Goal: Task Accomplishment & Management: Use online tool/utility

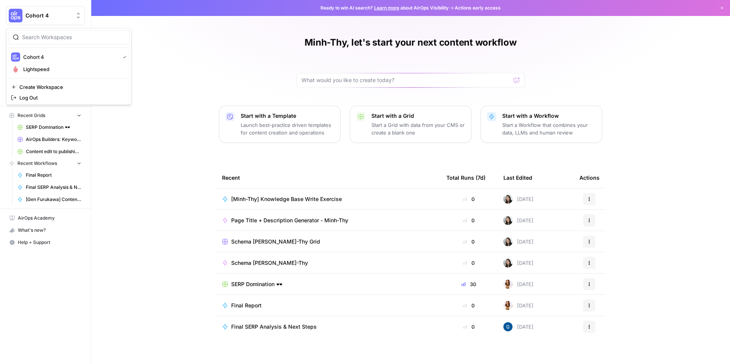
click at [67, 13] on span "Cohort 4" at bounding box center [48, 16] width 46 height 8
click at [76, 67] on span "Lightspeed" at bounding box center [73, 69] width 100 height 8
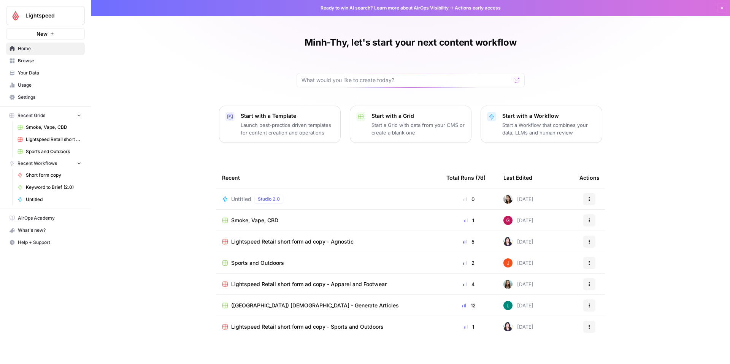
click at [46, 33] on span "New" at bounding box center [41, 34] width 11 height 8
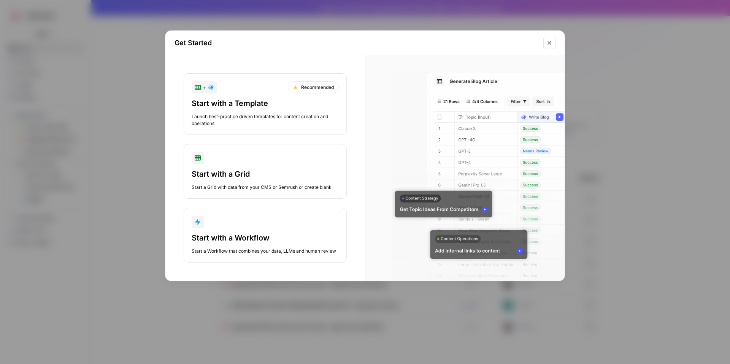
click at [268, 114] on div "Launch best-practice driven templates for content creation and operations" at bounding box center [265, 120] width 147 height 14
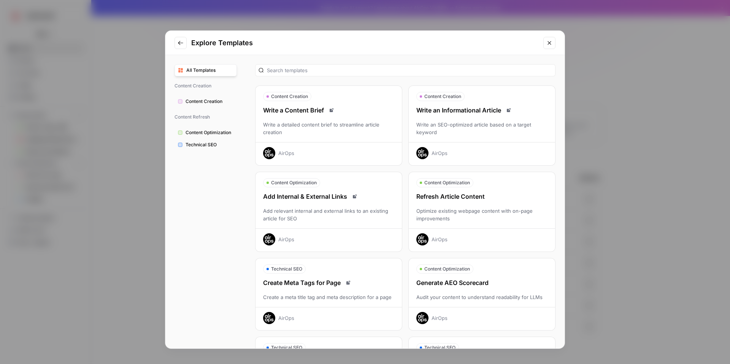
scroll to position [4, 0]
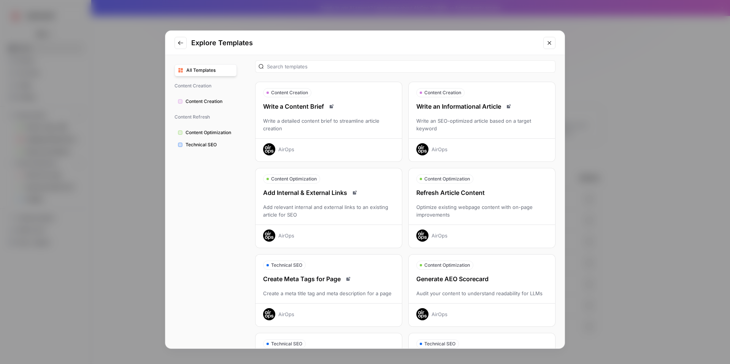
click at [335, 132] on div "Write a detailed content brief to streamline article creation" at bounding box center [328, 124] width 146 height 15
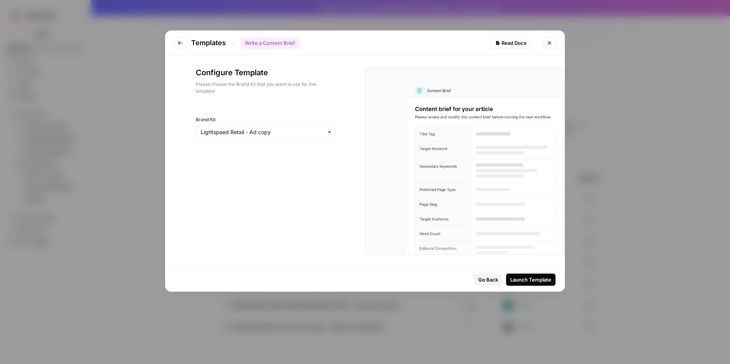
click at [333, 136] on div "button" at bounding box center [265, 132] width 139 height 14
click at [306, 184] on div "Lightspeed" at bounding box center [265, 181] width 138 height 14
click at [489, 278] on div "Go Back" at bounding box center [488, 280] width 20 height 8
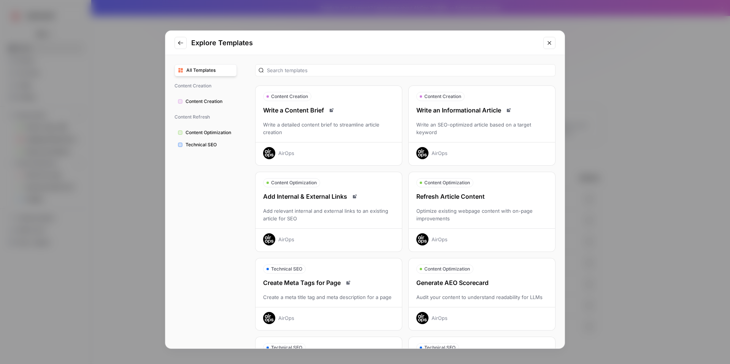
drag, startPoint x: 547, startPoint y: 46, endPoint x: 497, endPoint y: 50, distance: 50.3
click at [547, 46] on button "Close modal" at bounding box center [549, 43] width 12 height 12
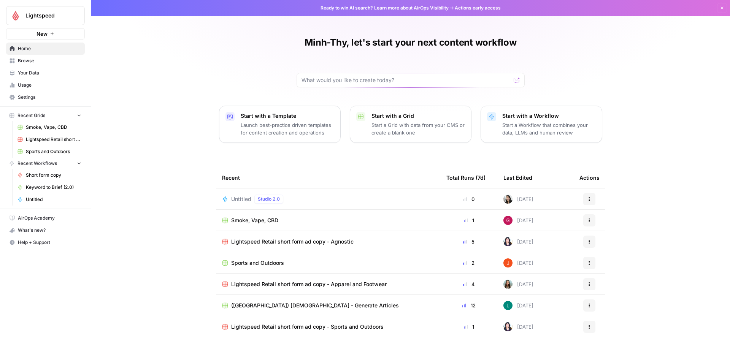
click at [42, 60] on span "Browse" at bounding box center [49, 60] width 63 height 7
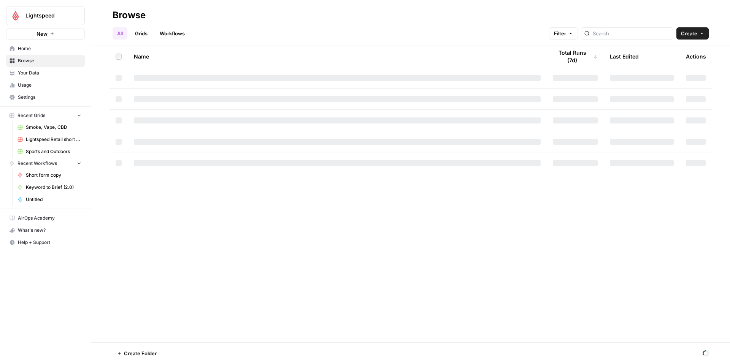
click at [44, 73] on span "Your Data" at bounding box center [49, 73] width 63 height 7
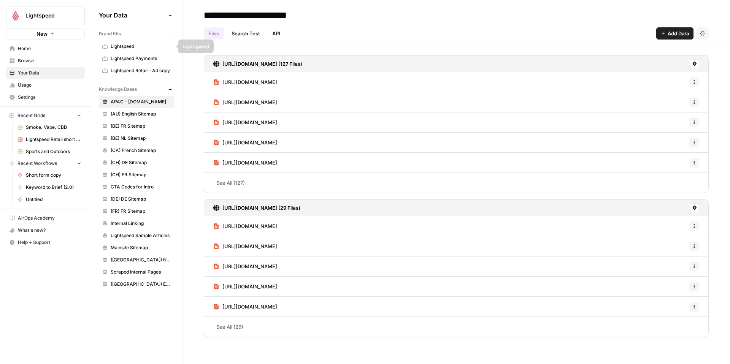
click at [171, 35] on icon "button" at bounding box center [170, 34] width 4 height 4
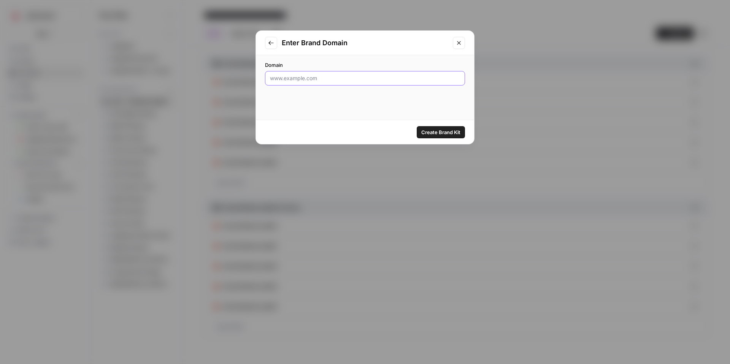
click at [355, 81] on input "Domain" at bounding box center [365, 78] width 190 height 8
type input "[DOMAIN_NAME][URL]"
click at [456, 136] on button "Create Brand Kit" at bounding box center [441, 132] width 48 height 12
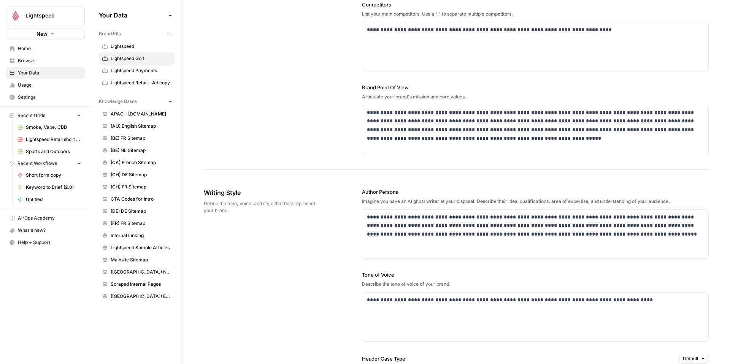
scroll to position [273, 0]
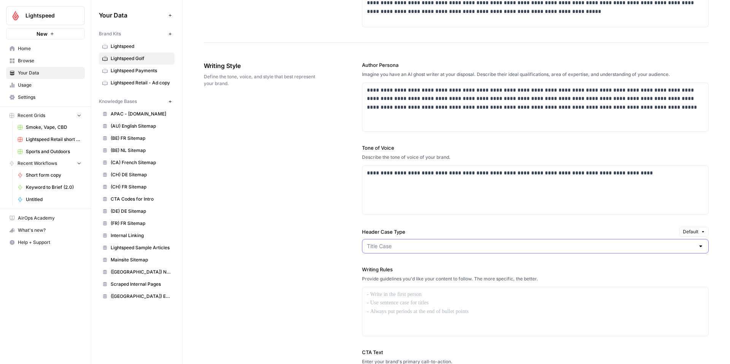
click at [518, 248] on input "Header Case Type" at bounding box center [531, 246] width 328 height 8
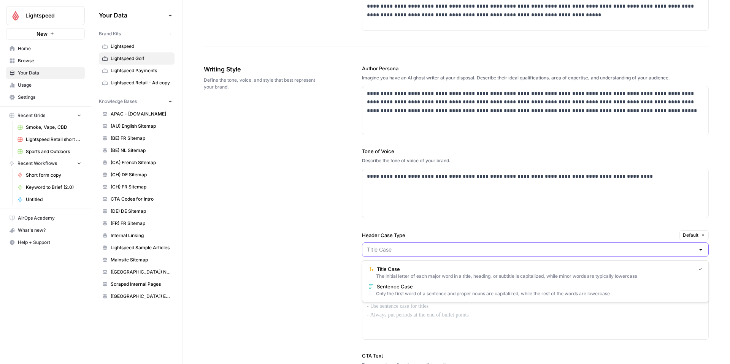
scroll to position [391, 0]
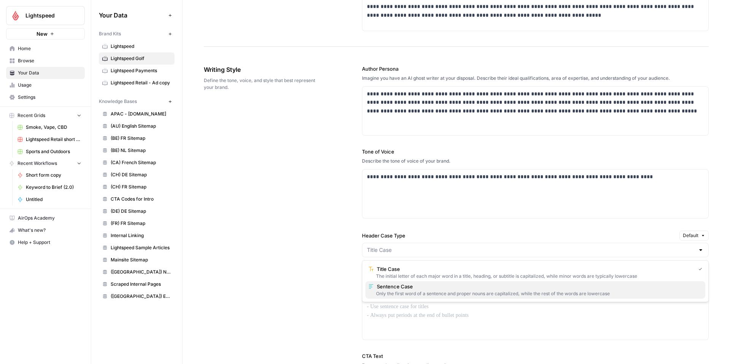
click at [520, 290] on button "Sentence Case Only the first word of a sentence and proper nouns are capitalize…" at bounding box center [535, 289] width 340 height 17
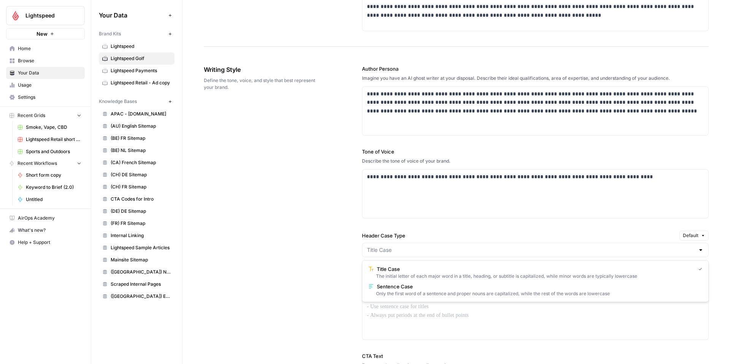
type input "Sentence Case"
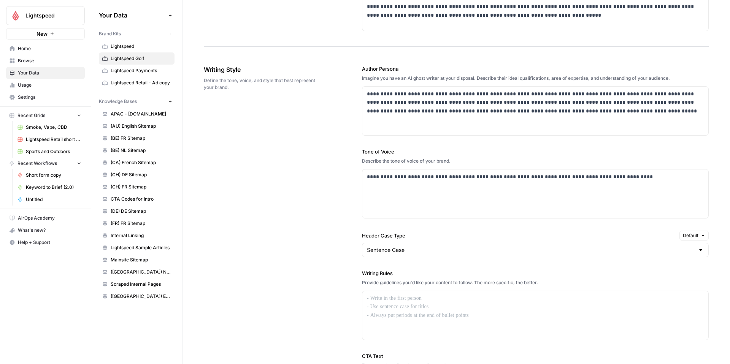
click at [407, 227] on div "**********" at bounding box center [535, 250] width 347 height 401
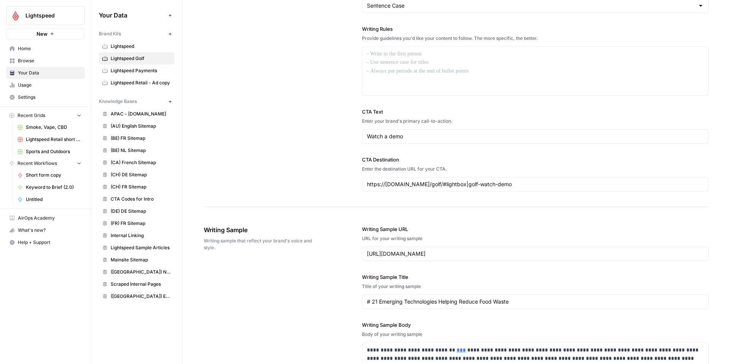
scroll to position [637, 0]
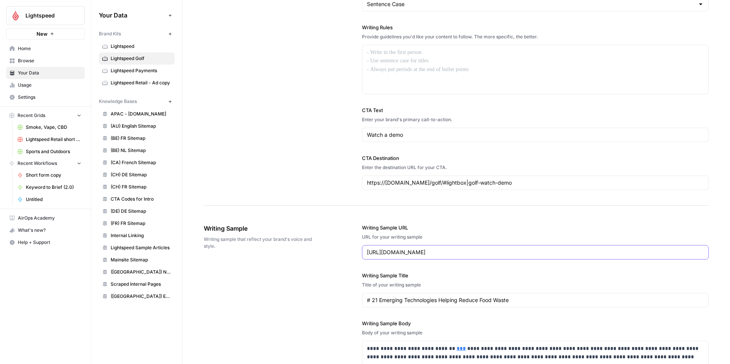
click at [566, 254] on input "[URL][DOMAIN_NAME]" at bounding box center [535, 253] width 337 height 8
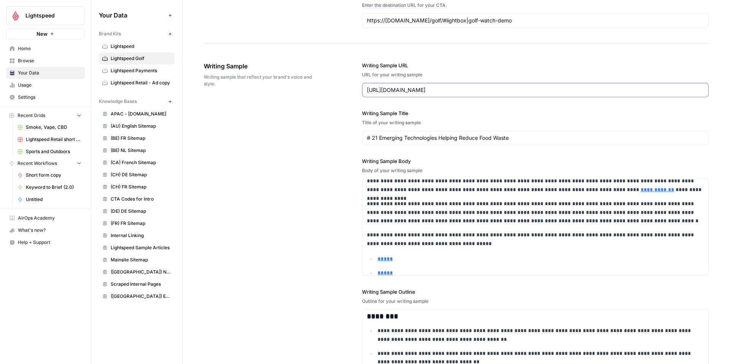
scroll to position [793, 0]
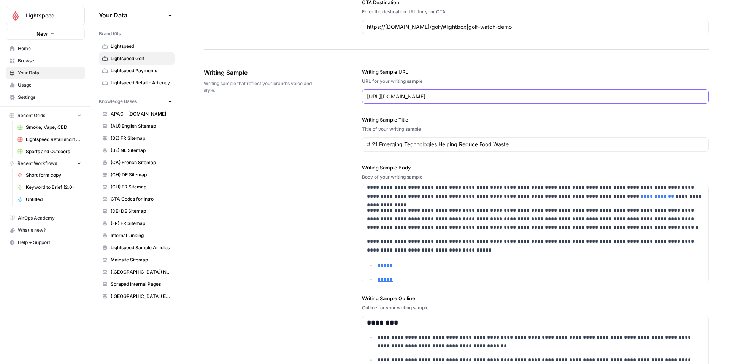
paste input "golf-industry-trend"
type input "[URL][DOMAIN_NAME]"
click at [530, 122] on label "Writing Sample Title" at bounding box center [535, 120] width 347 height 8
click at [530, 141] on input "# 21 Emerging Technologies Helping Reduce Food Waste" at bounding box center [535, 145] width 337 height 8
click at [526, 143] on input "# 21 Emerging Technologies Helping Reduce Food Waste" at bounding box center [535, 145] width 337 height 8
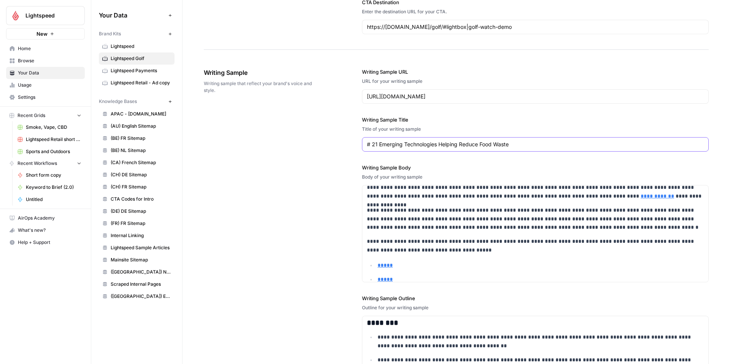
click at [526, 143] on input "# 21 Emerging Technologies Helping Reduce Food Waste" at bounding box center [535, 145] width 337 height 8
drag, startPoint x: 534, startPoint y: 143, endPoint x: 535, endPoint y: 146, distance: 3.8
click at [535, 146] on input "# 21 Emerging Technologies Helping Reduce Food Waste" at bounding box center [535, 145] width 337 height 8
drag, startPoint x: 372, startPoint y: 145, endPoint x: 583, endPoint y: 148, distance: 211.4
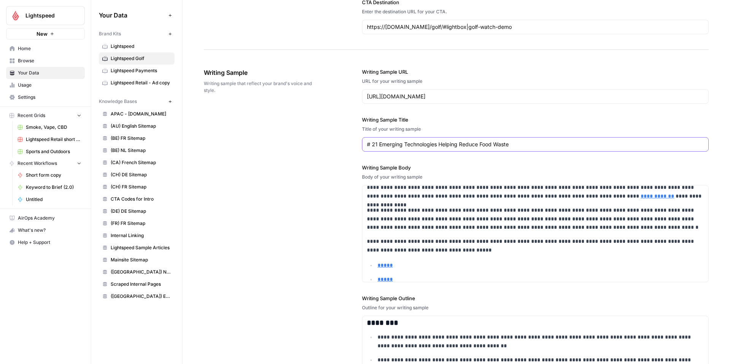
click at [583, 148] on div "# 21 Emerging Technologies Helping Reduce Food Waste" at bounding box center [535, 144] width 347 height 14
paste input "025 Golf Industry Trends: What’s Driving Golf Participation Across Generations?"
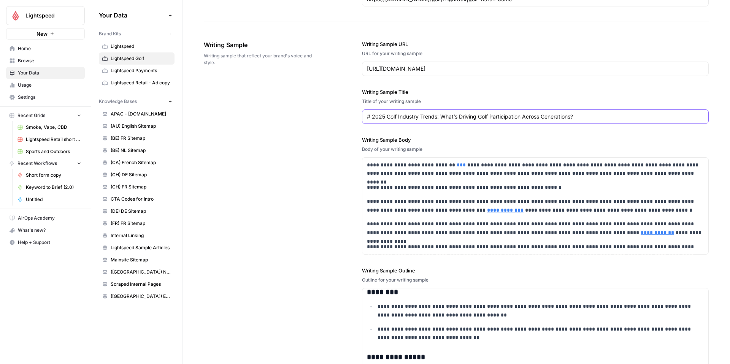
scroll to position [805, 0]
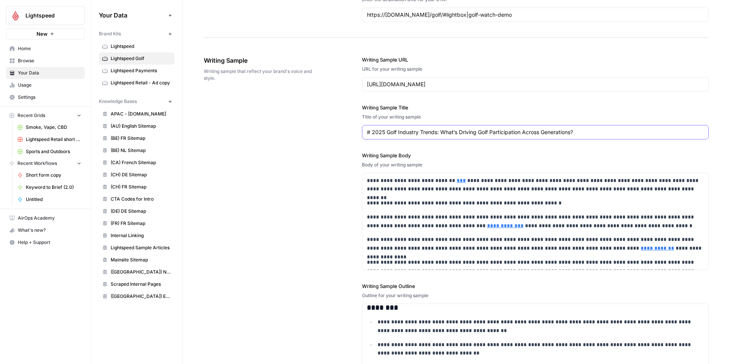
type input "# 2025 Golf Industry Trends: What’s Driving Golf Participation Across Generatio…"
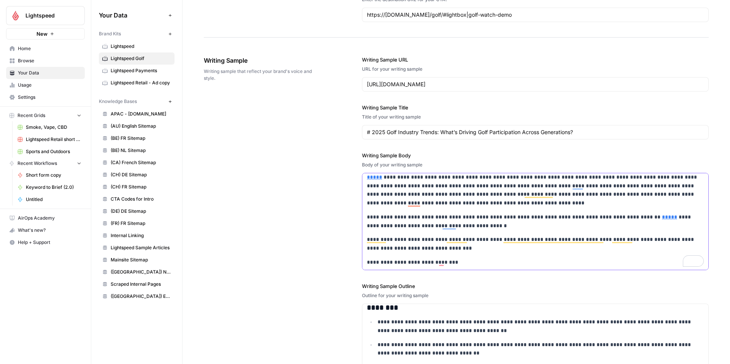
scroll to position [0, 0]
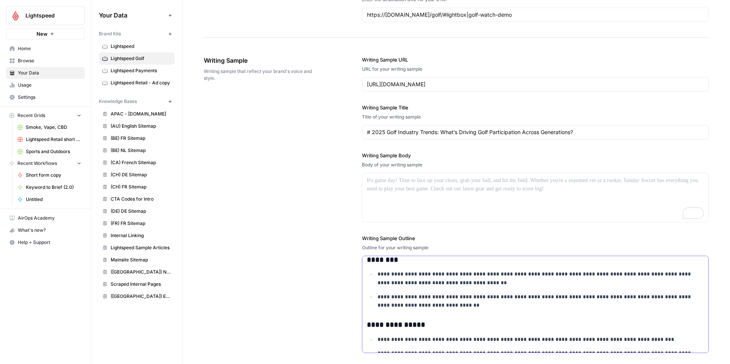
click at [534, 303] on p "**********" at bounding box center [540, 301] width 326 height 17
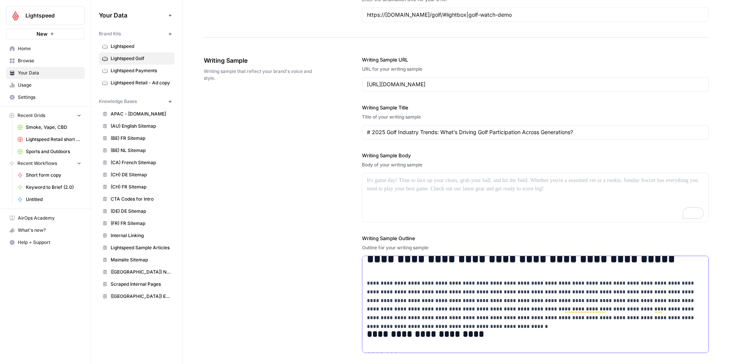
scroll to position [3, 0]
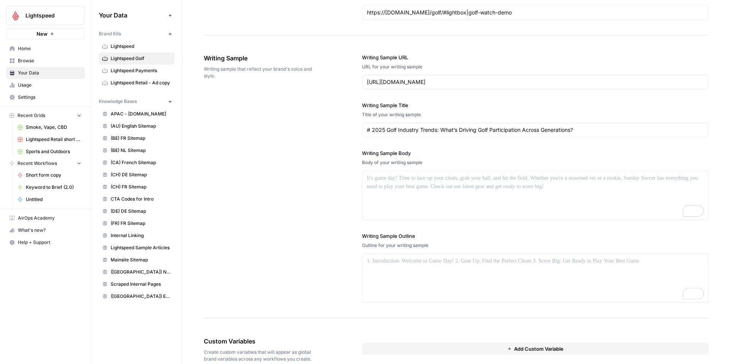
click at [352, 255] on div "Writing Sample Writing sample that reflect your brand's voice and style. Writin…" at bounding box center [456, 178] width 505 height 280
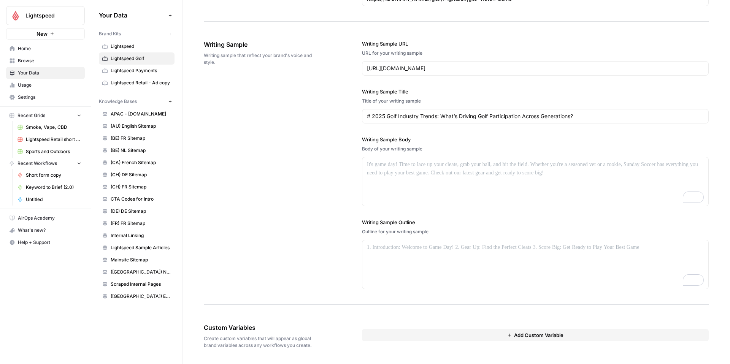
click at [534, 335] on span "Add Custom Variable" at bounding box center [538, 335] width 49 height 8
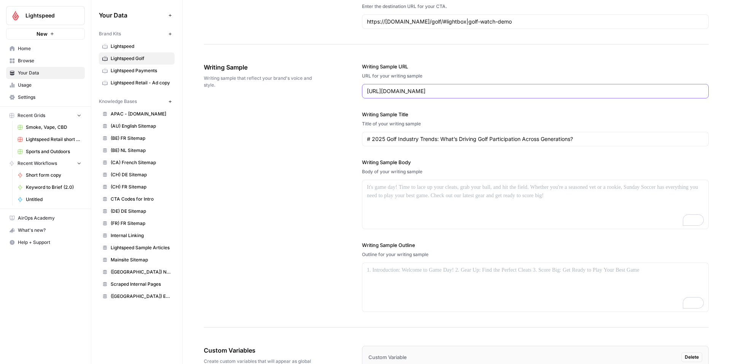
click at [523, 91] on input "[URL][DOMAIN_NAME]" at bounding box center [535, 91] width 337 height 8
click at [523, 91] on input "[URL][DOMAIN_NAME]" at bounding box center [535, 92] width 337 height 8
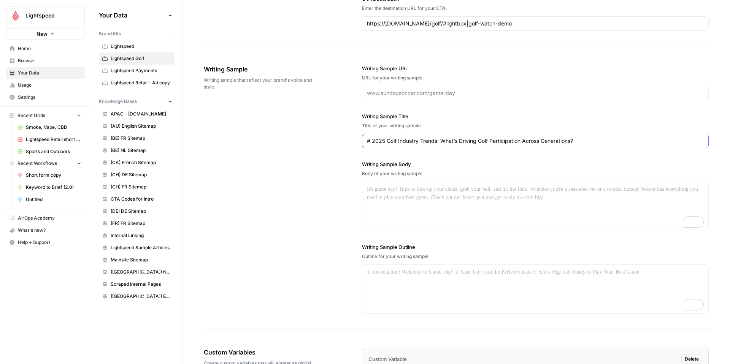
click at [530, 137] on input "# 2025 Golf Industry Trends: What’s Driving Golf Participation Across Generatio…" at bounding box center [535, 141] width 337 height 8
click at [292, 158] on div "Writing Sample Writing sample that reflect your brand's voice and style. Writin…" at bounding box center [456, 189] width 505 height 280
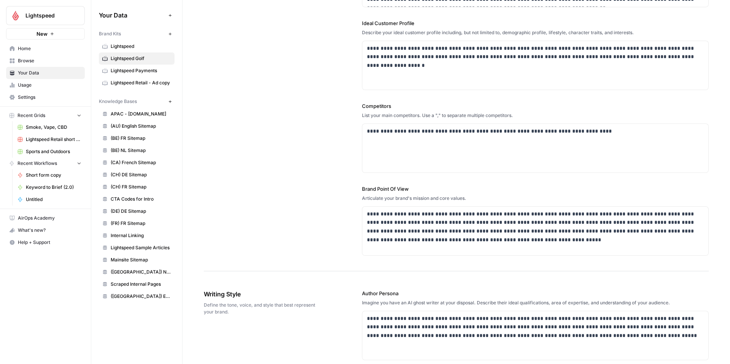
click at [49, 34] on button "New" at bounding box center [45, 33] width 79 height 11
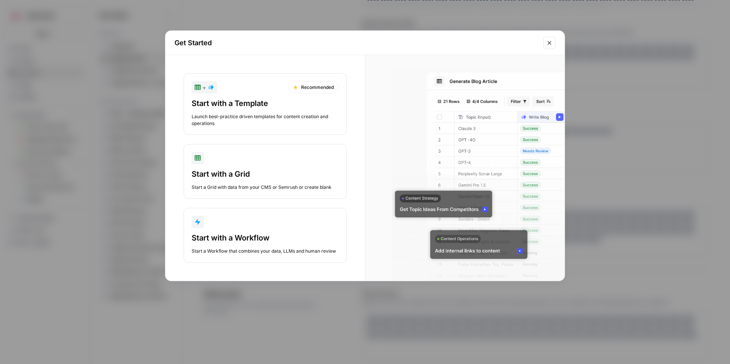
click at [204, 107] on div "Start with a Template" at bounding box center [265, 103] width 147 height 11
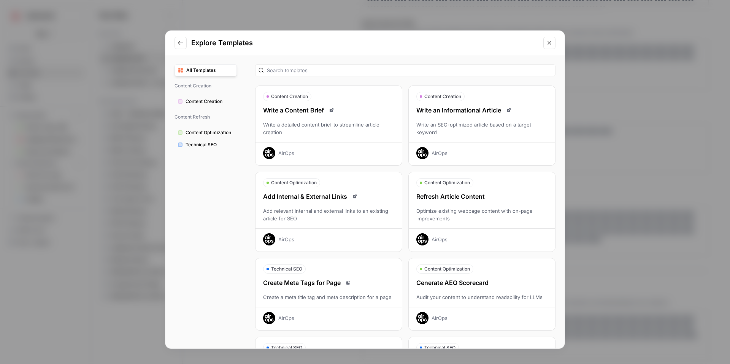
click at [198, 99] on span "Content Creation" at bounding box center [209, 101] width 48 height 7
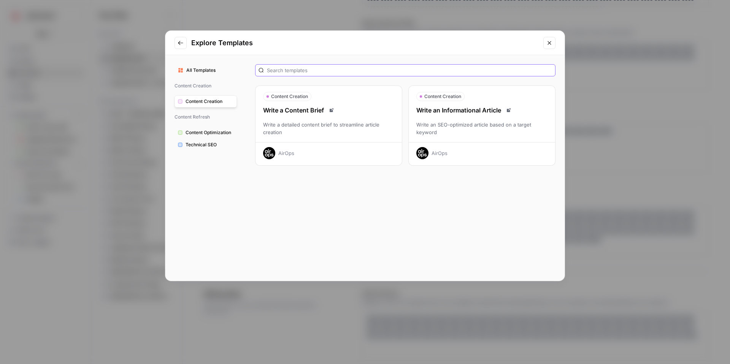
click at [298, 67] on input "text" at bounding box center [409, 71] width 285 height 8
click at [207, 68] on span "All Templates" at bounding box center [209, 70] width 47 height 7
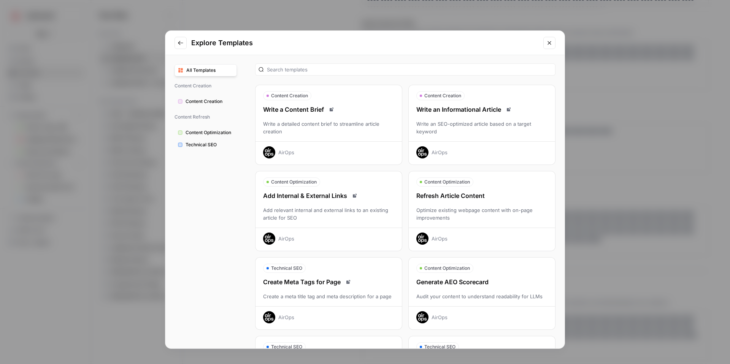
click at [356, 123] on div "Write a detailed content brief to streamline article creation" at bounding box center [328, 127] width 146 height 15
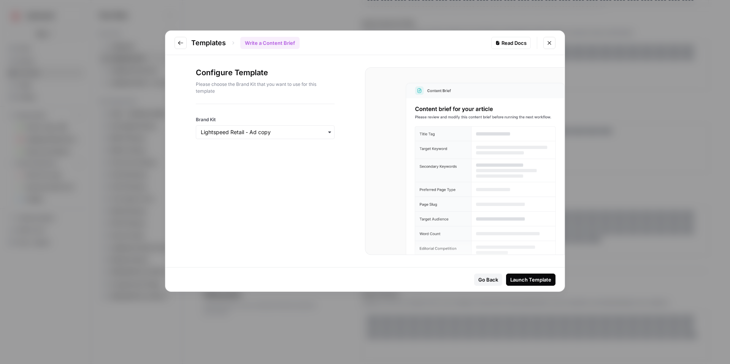
click at [330, 127] on div "button" at bounding box center [265, 132] width 139 height 14
click at [300, 196] on div "Lightspeed Golf" at bounding box center [265, 196] width 138 height 14
click at [543, 280] on div "Launch Template" at bounding box center [530, 280] width 41 height 8
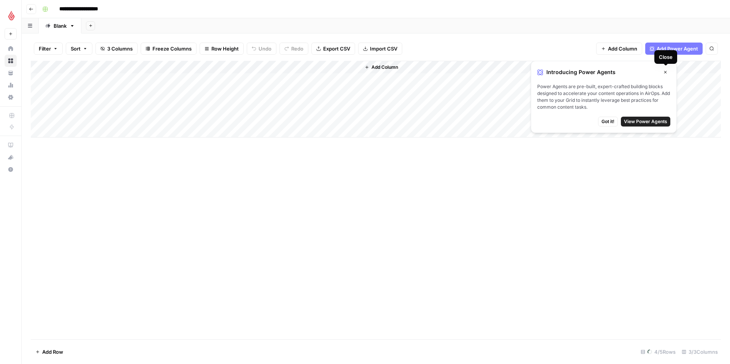
click at [666, 74] on icon "button" at bounding box center [665, 72] width 5 height 5
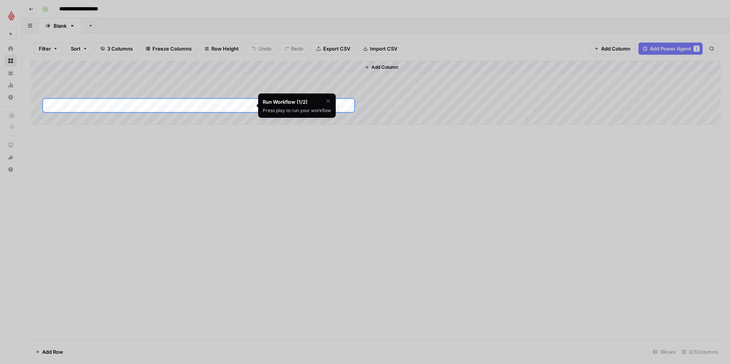
click at [329, 102] on icon "button" at bounding box center [327, 100] width 3 height 3
click at [392, 139] on div at bounding box center [365, 294] width 730 height 364
click at [74, 6] on div at bounding box center [365, 49] width 730 height 99
click at [308, 122] on span "Skip Tutorial" at bounding box center [308, 120] width 24 height 6
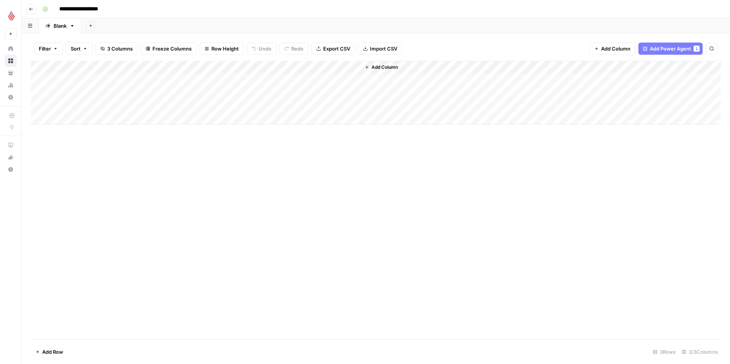
click at [158, 163] on div "Add Column" at bounding box center [376, 200] width 690 height 279
click at [93, 6] on input "**********" at bounding box center [85, 9] width 59 height 12
click at [95, 8] on input "**********" at bounding box center [85, 9] width 59 height 12
click at [95, 9] on input "**********" at bounding box center [85, 9] width 59 height 12
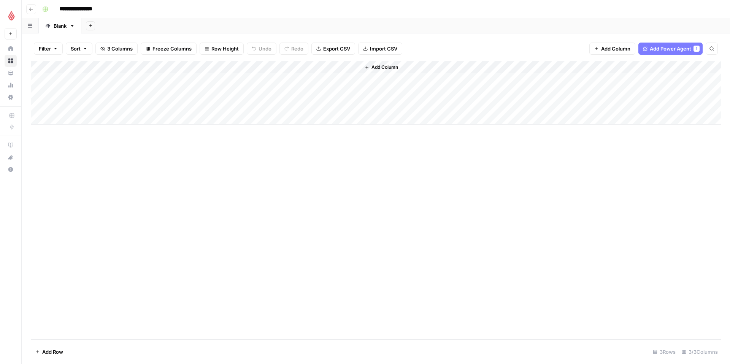
type input "**********"
click at [34, 10] on button "Go back" at bounding box center [31, 9] width 10 height 10
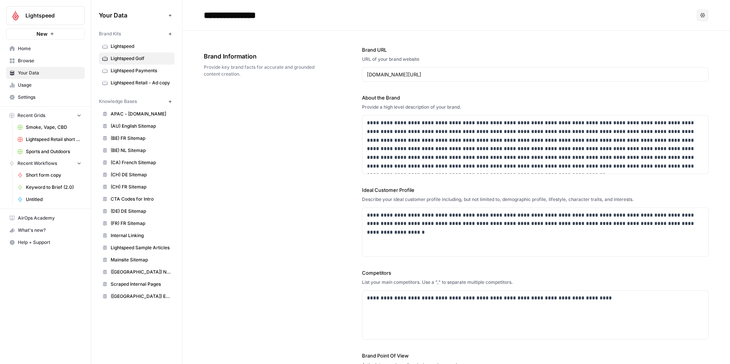
click at [38, 59] on span "Browse" at bounding box center [49, 60] width 63 height 7
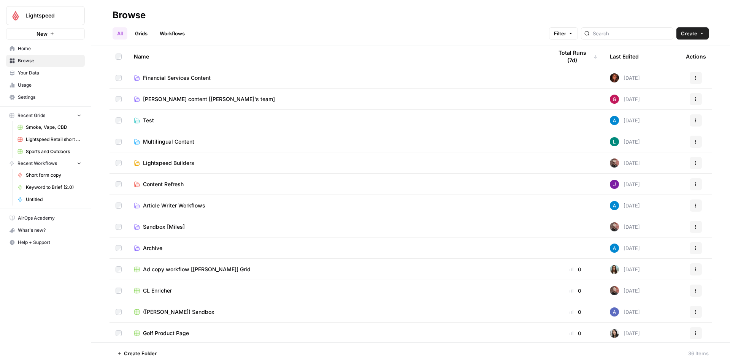
click at [148, 32] on link "Grids" at bounding box center [141, 33] width 22 height 12
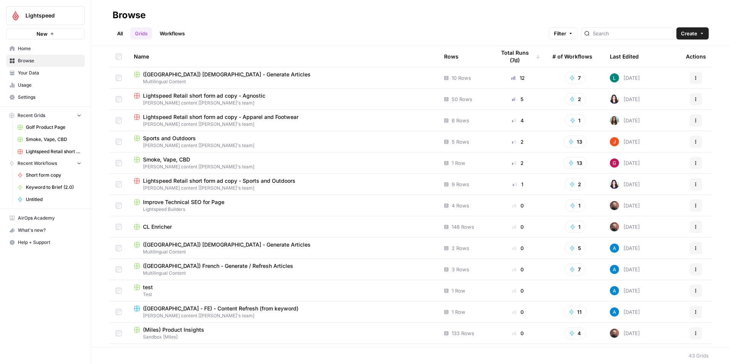
click at [118, 35] on link "All" at bounding box center [120, 33] width 15 height 12
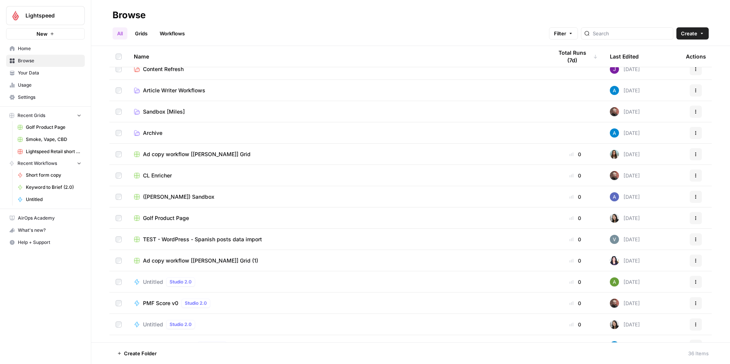
scroll to position [117, 0]
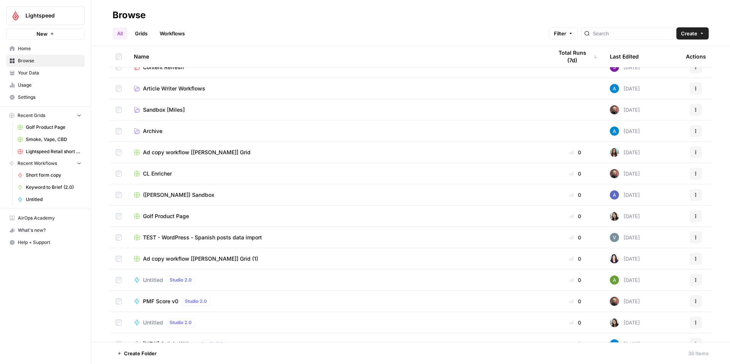
click at [148, 217] on span "Golf Product Page" at bounding box center [166, 216] width 46 height 8
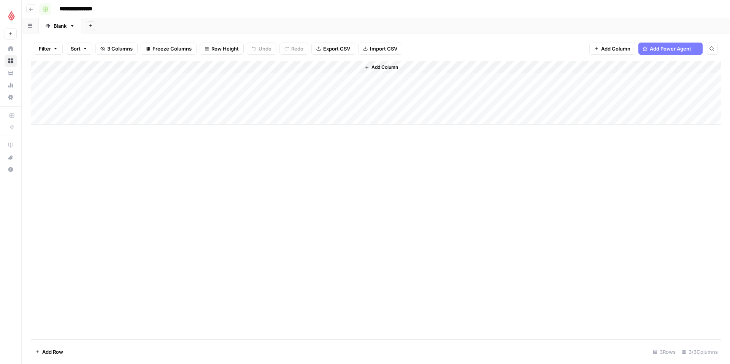
click at [43, 8] on icon "button" at bounding box center [45, 9] width 5 height 5
click at [86, 131] on span "Orange" at bounding box center [81, 134] width 55 height 8
click at [238, 68] on div "Add Column" at bounding box center [376, 93] width 690 height 64
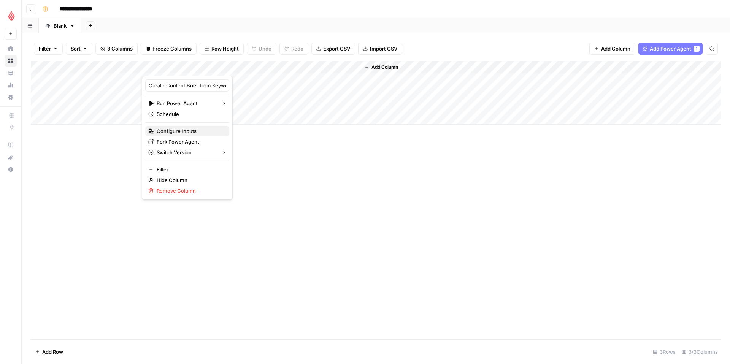
click at [199, 132] on span "Configure Inputs" at bounding box center [190, 131] width 67 height 8
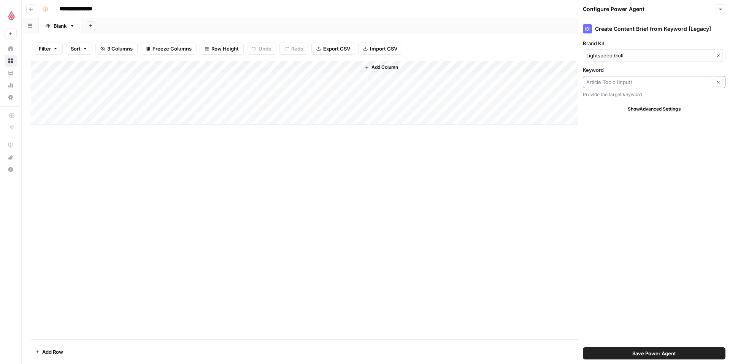
click at [640, 84] on input "Keyword" at bounding box center [648, 82] width 125 height 8
type input "Article Topic (Input)"
click at [677, 182] on div "Create Content Brief from Keyword [Legacy] Brand Kit Lightspeed Golf Clear Keyw…" at bounding box center [654, 191] width 152 height 346
click at [656, 109] on span "Show Advanced Settings" at bounding box center [654, 109] width 53 height 7
click at [659, 128] on input "Version" at bounding box center [649, 132] width 127 height 8
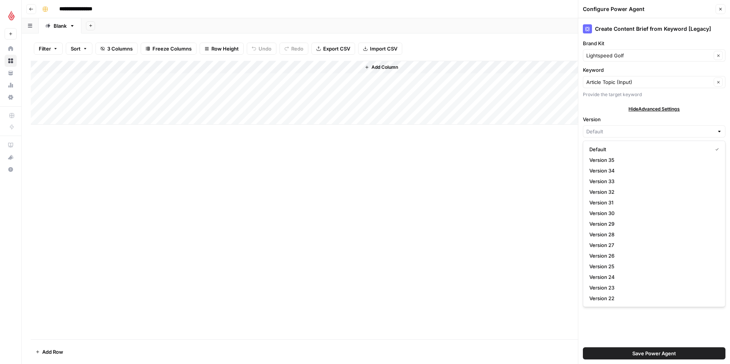
type input "Default"
click at [436, 186] on div "Add Column" at bounding box center [376, 200] width 690 height 279
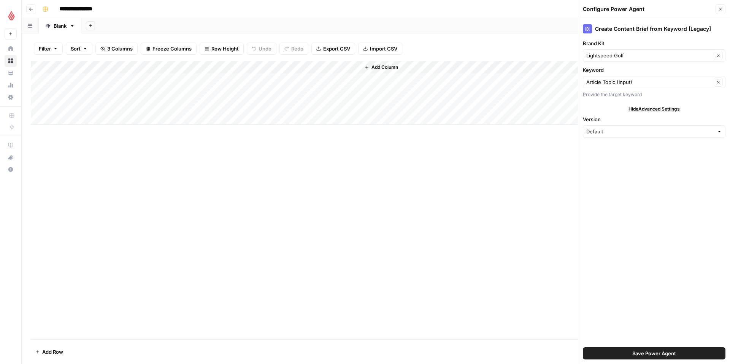
click at [138, 67] on div "Add Column" at bounding box center [376, 93] width 690 height 64
drag, startPoint x: 155, startPoint y: 184, endPoint x: 148, endPoint y: 127, distance: 57.4
click at [155, 184] on div "Add Column" at bounding box center [376, 200] width 690 height 279
click at [137, 68] on div "Add Column" at bounding box center [376, 93] width 690 height 64
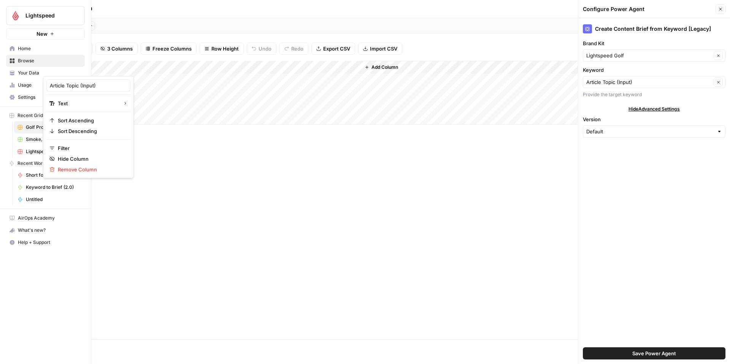
click at [42, 36] on span "New" at bounding box center [41, 34] width 11 height 8
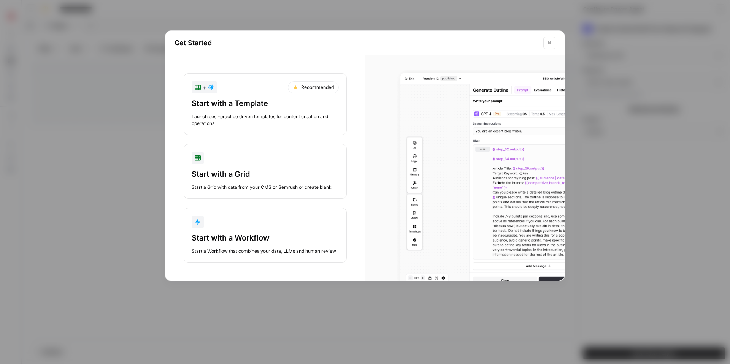
click at [254, 233] on div "Start with a Workflow" at bounding box center [265, 238] width 147 height 11
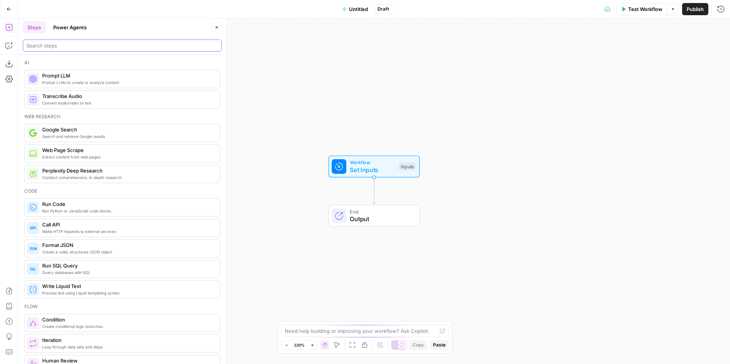
click at [84, 44] on input "search" at bounding box center [122, 46] width 192 height 8
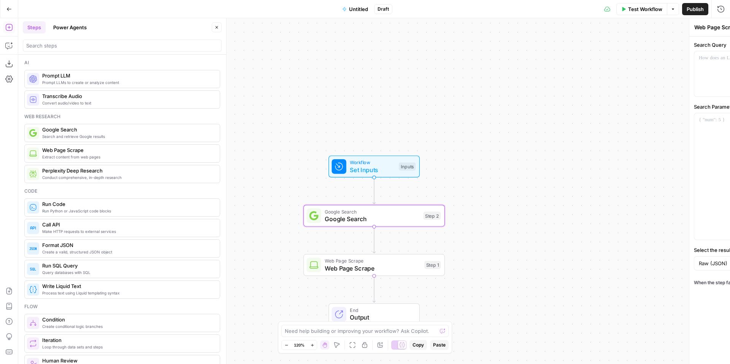
type textarea "Google Search"
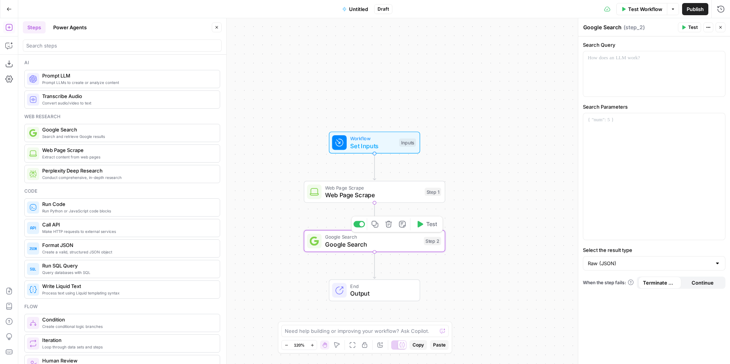
click at [382, 242] on span "Google Search" at bounding box center [372, 244] width 95 height 9
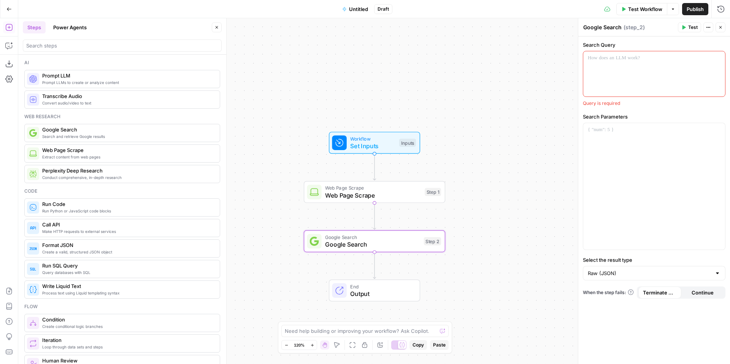
click at [440, 260] on div "Workflow Set Inputs Inputs Web Page Scrape Web Page Scrape Step 1 Google Search…" at bounding box center [374, 191] width 712 height 346
click at [378, 141] on span "Set Inputs" at bounding box center [372, 145] width 45 height 9
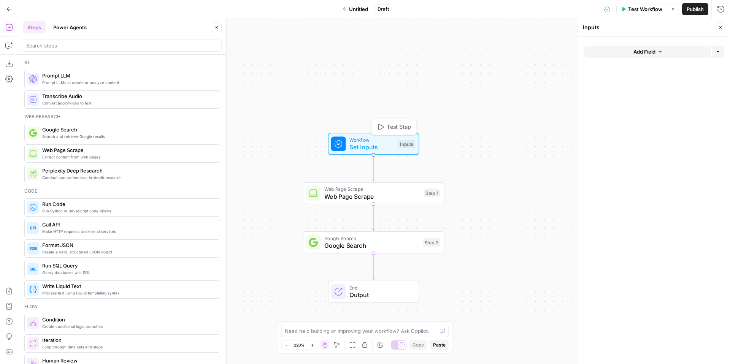
click at [412, 144] on div "Inputs" at bounding box center [406, 144] width 17 height 8
click at [658, 53] on icon "button" at bounding box center [660, 51] width 5 height 5
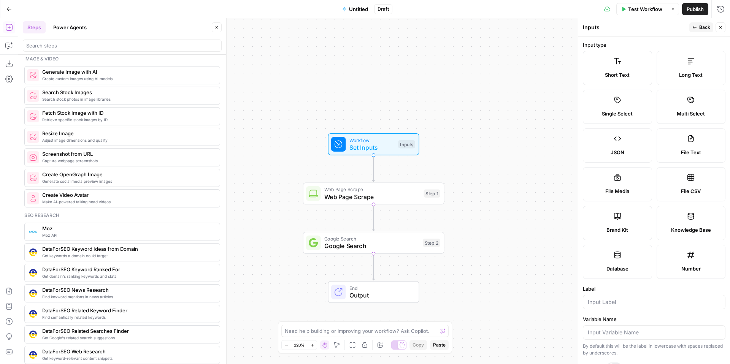
scroll to position [534, 0]
click at [126, 43] on input "search" at bounding box center [122, 46] width 192 height 8
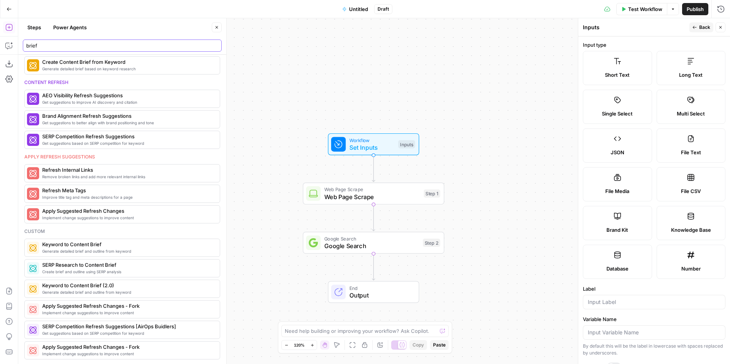
type input "brief"
click at [74, 30] on button "Power Agents" at bounding box center [70, 27] width 43 height 12
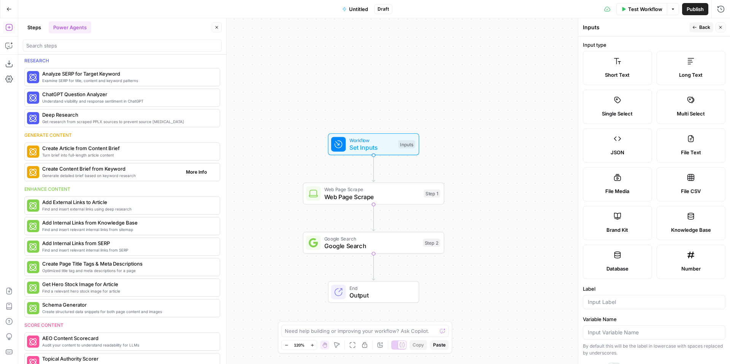
scroll to position [0, 0]
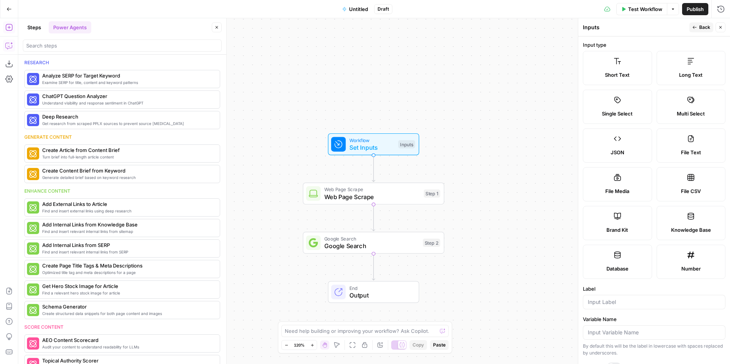
click at [9, 45] on icon "button" at bounding box center [9, 46] width 8 height 8
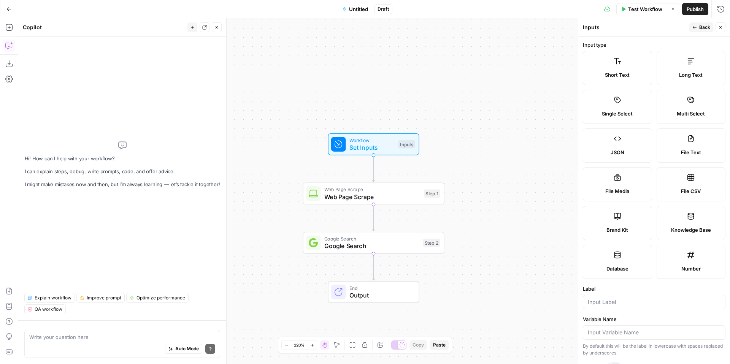
click at [94, 339] on textarea at bounding box center [122, 337] width 186 height 8
type textarea "create workflow for optimization for an existing product page"
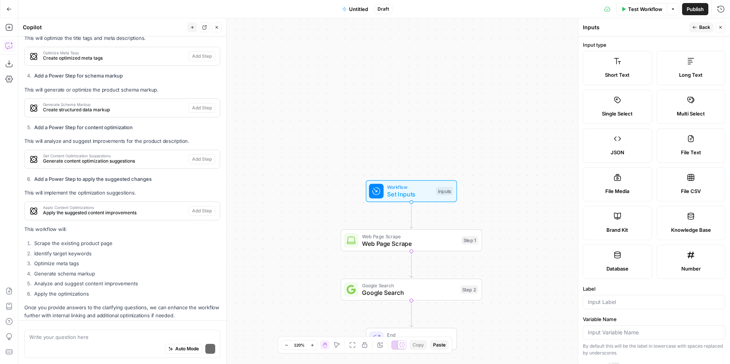
scroll to position [468, 0]
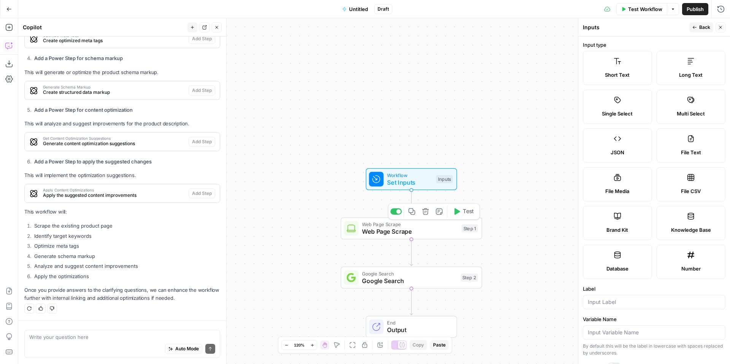
click at [427, 213] on icon "button" at bounding box center [425, 211] width 6 height 6
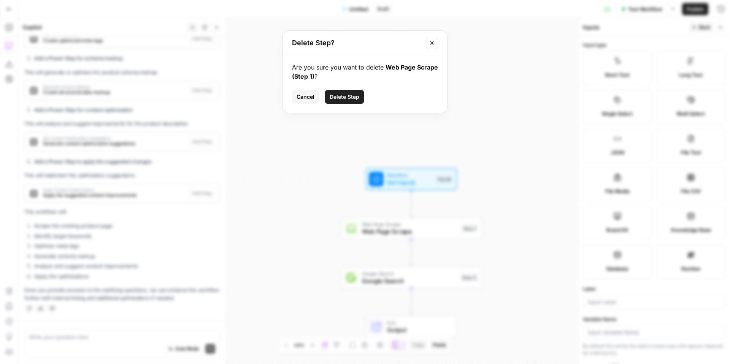
click at [338, 98] on span "Delete Step" at bounding box center [345, 97] width 30 height 8
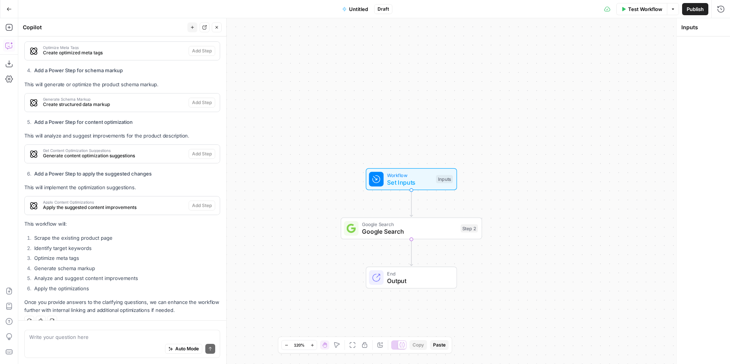
scroll to position [480, 0]
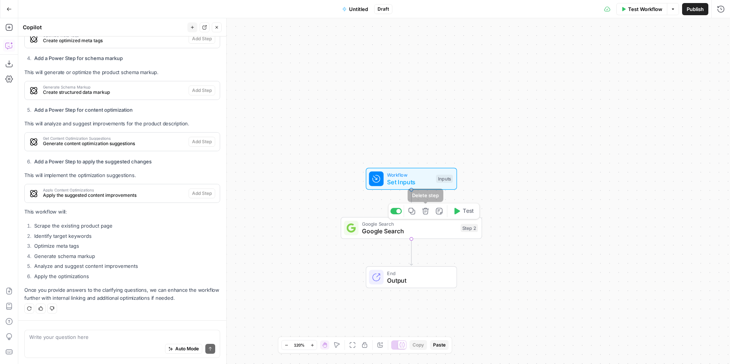
click at [422, 213] on icon "button" at bounding box center [425, 211] width 7 height 7
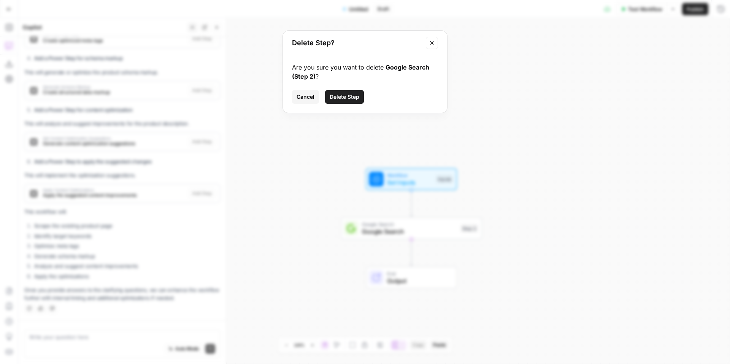
drag, startPoint x: 334, startPoint y: 94, endPoint x: 292, endPoint y: 119, distance: 49.1
click at [334, 94] on span "Delete Step" at bounding box center [345, 97] width 30 height 8
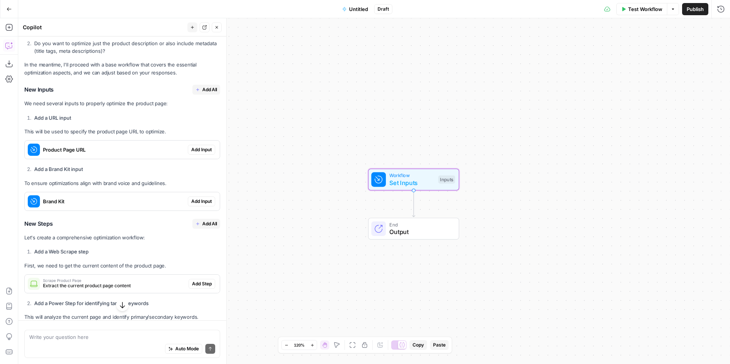
scroll to position [126, 0]
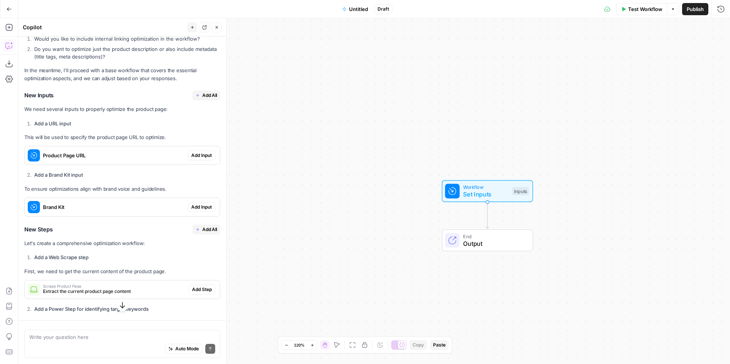
click at [217, 94] on button "Add All" at bounding box center [206, 95] width 28 height 10
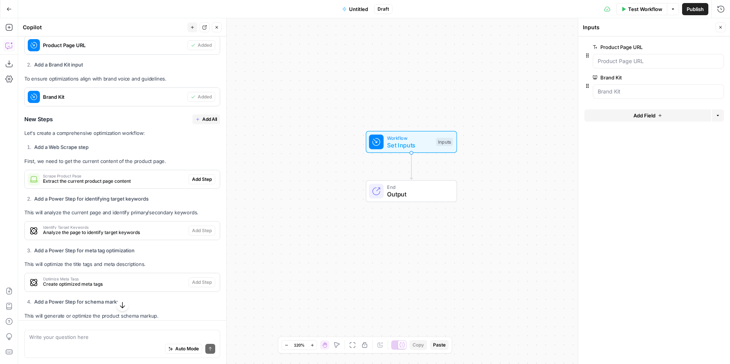
scroll to position [240, 0]
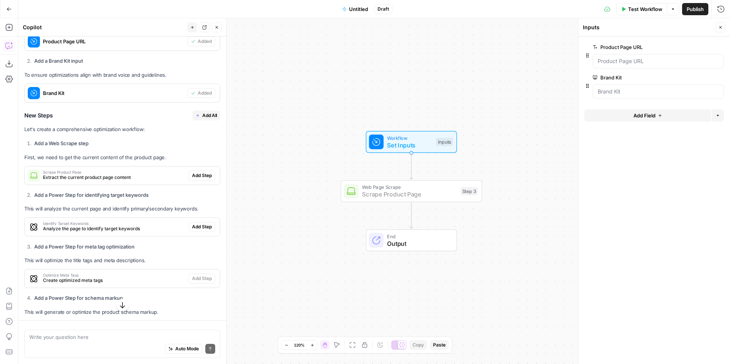
click at [214, 176] on button "Add Step" at bounding box center [202, 176] width 27 height 10
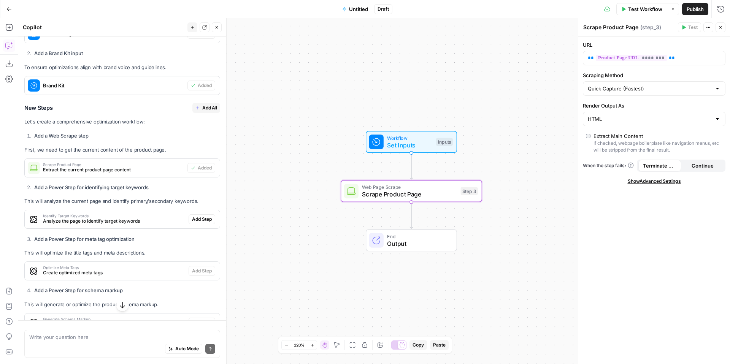
scroll to position [250, 0]
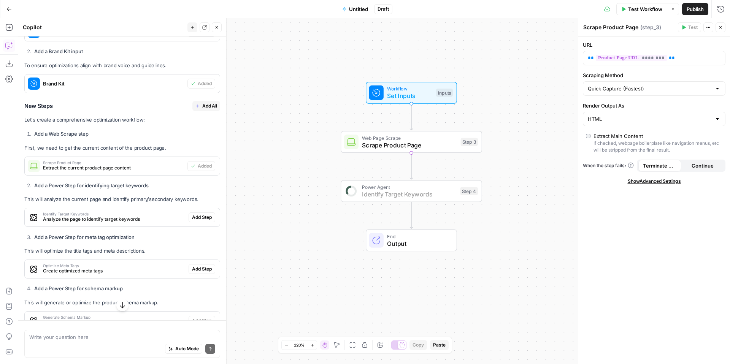
click at [193, 220] on span "Add Step" at bounding box center [202, 217] width 20 height 7
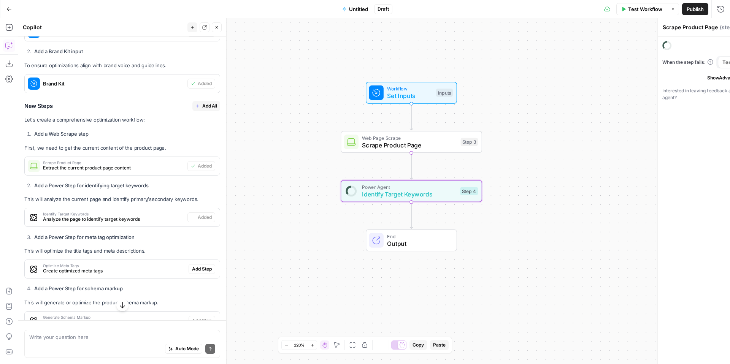
type textarea "Identify Target Keywords"
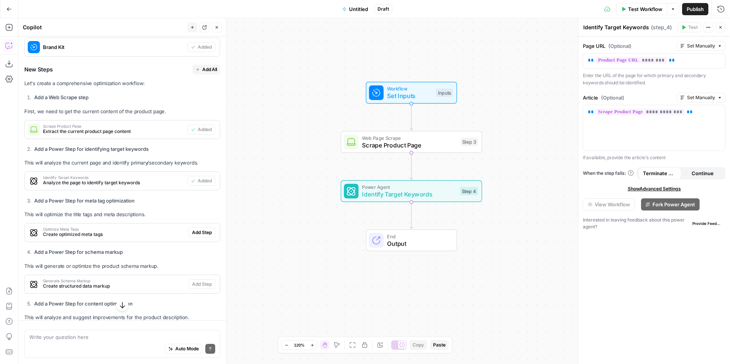
scroll to position [290, 0]
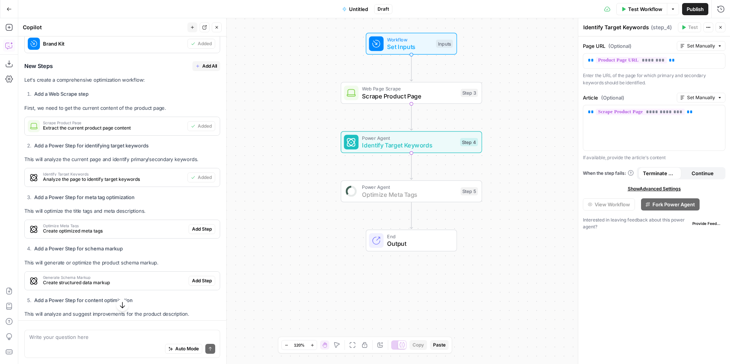
click at [203, 228] on span "Add Step" at bounding box center [202, 229] width 20 height 7
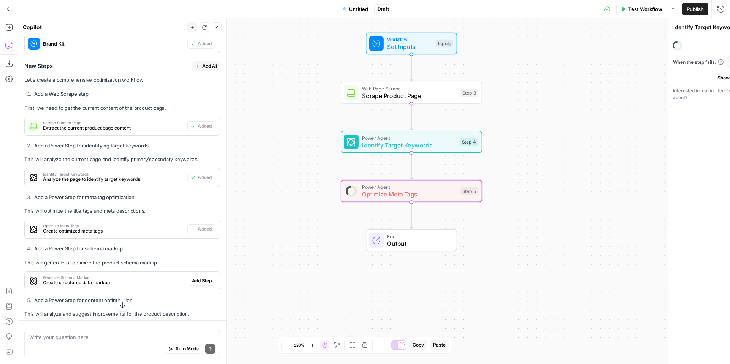
type textarea "Optimize Meta Tags"
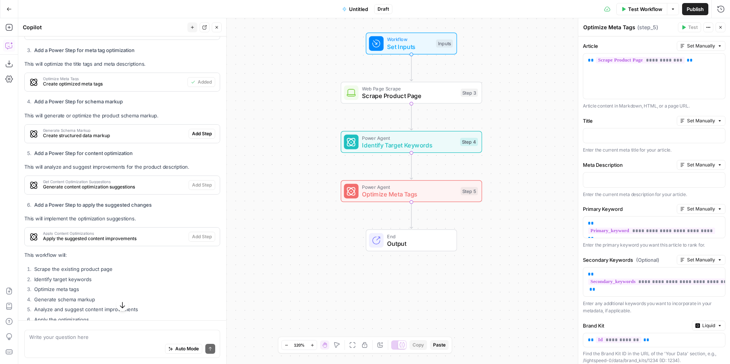
scroll to position [437, 0]
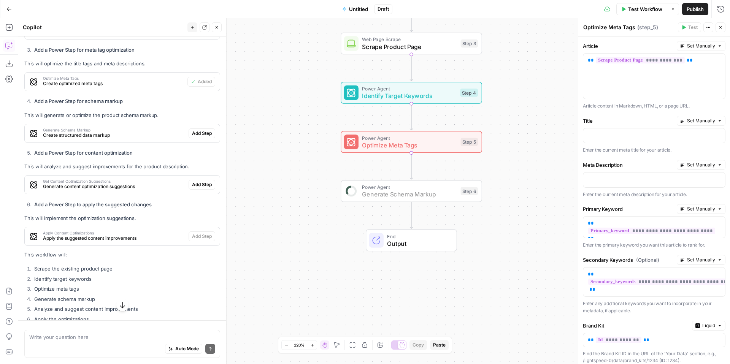
click at [200, 134] on span "Add Step" at bounding box center [202, 133] width 20 height 7
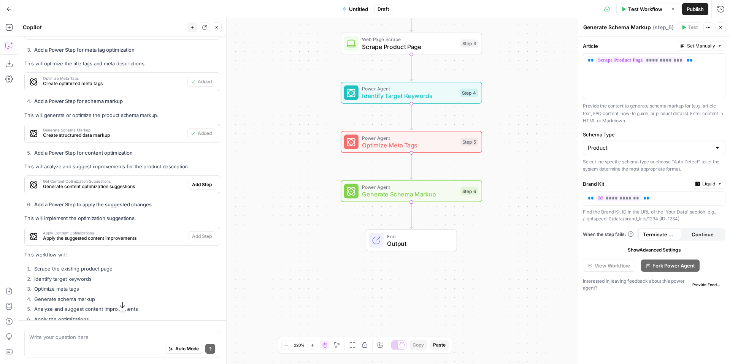
click at [654, 250] on span "Show Advanced Settings" at bounding box center [654, 250] width 53 height 7
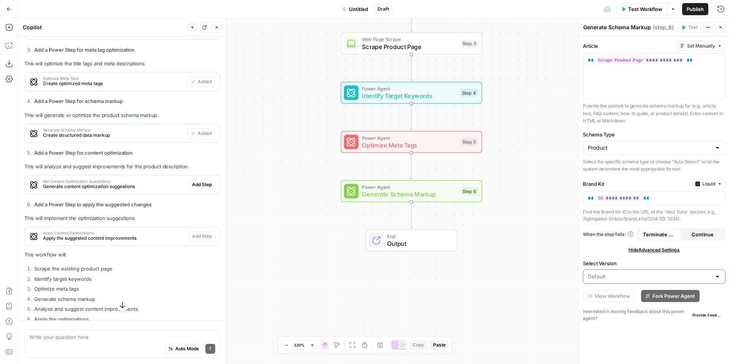
click at [624, 276] on input "Select Version" at bounding box center [650, 277] width 124 height 8
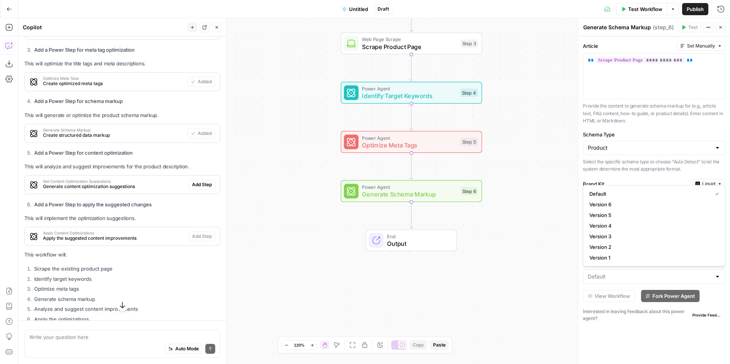
type input "Default"
click at [628, 341] on form "**********" at bounding box center [654, 200] width 152 height 328
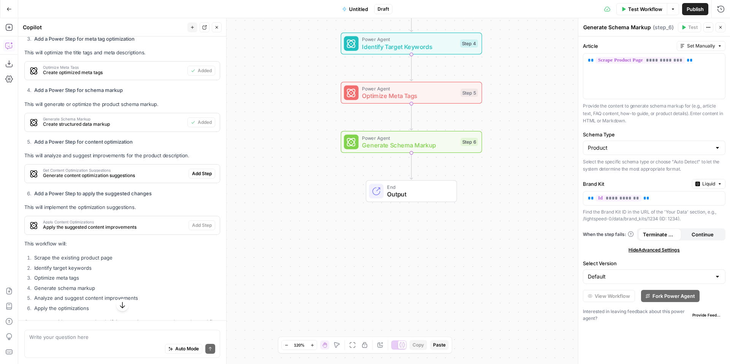
scroll to position [475, 0]
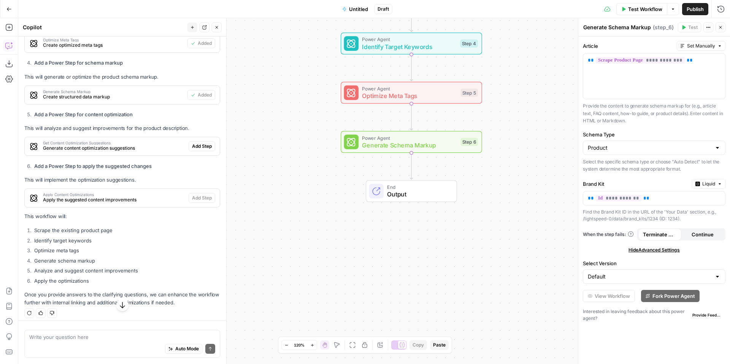
click at [105, 343] on div "Auto Mode Send" at bounding box center [122, 349] width 186 height 17
click at [203, 148] on span "Add Step" at bounding box center [202, 146] width 20 height 7
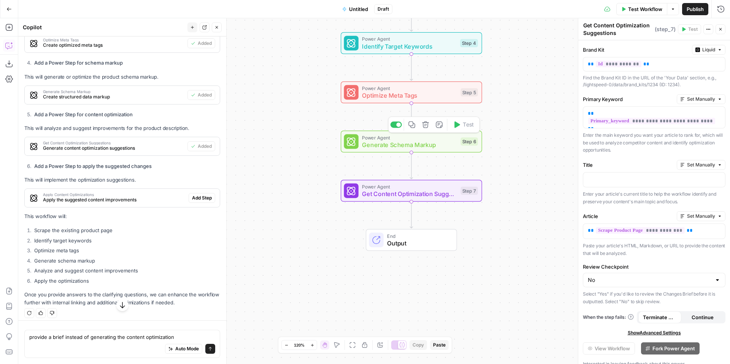
click at [420, 144] on span "Generate Schema Markup" at bounding box center [409, 144] width 95 height 9
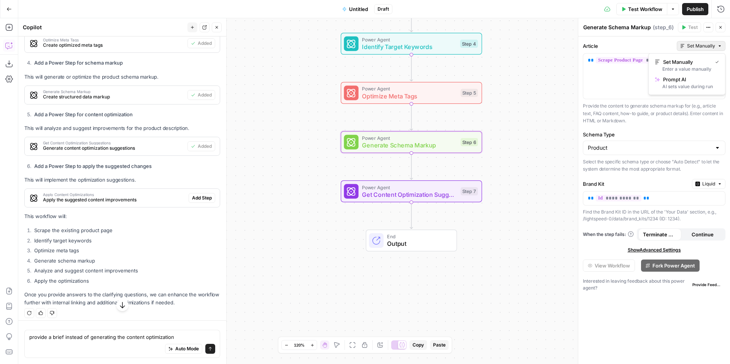
click at [706, 45] on span "Set Manually" at bounding box center [701, 46] width 28 height 7
click at [52, 345] on div "Auto Mode Send" at bounding box center [122, 349] width 186 height 17
click at [69, 338] on textarea "provide a brief instead of generating the content optimization" at bounding box center [122, 337] width 186 height 8
type textarea "Creating the structured data markup should be an optional step. Provide a conte…"
click at [209, 351] on icon "submit" at bounding box center [210, 349] width 5 height 5
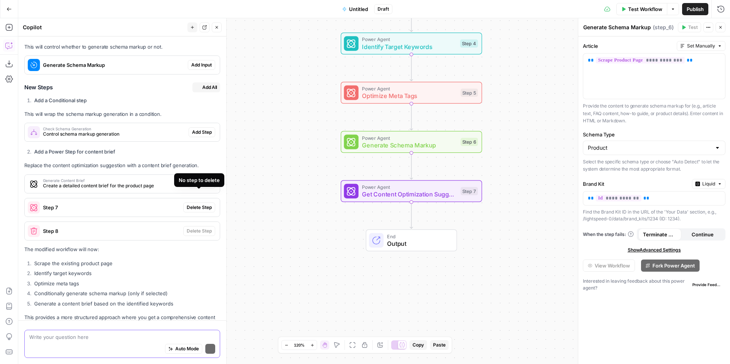
scroll to position [929, 0]
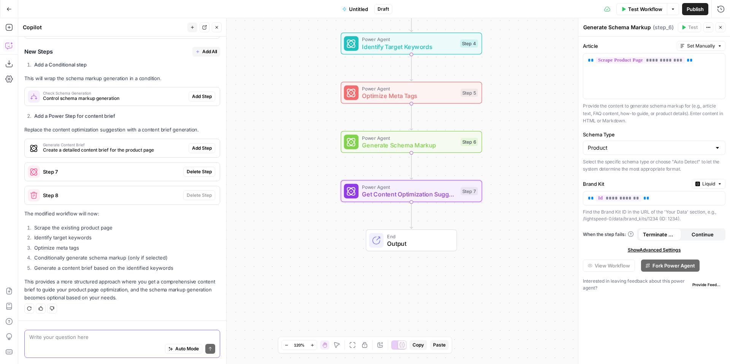
click at [202, 170] on span "Delete Step" at bounding box center [199, 171] width 25 height 7
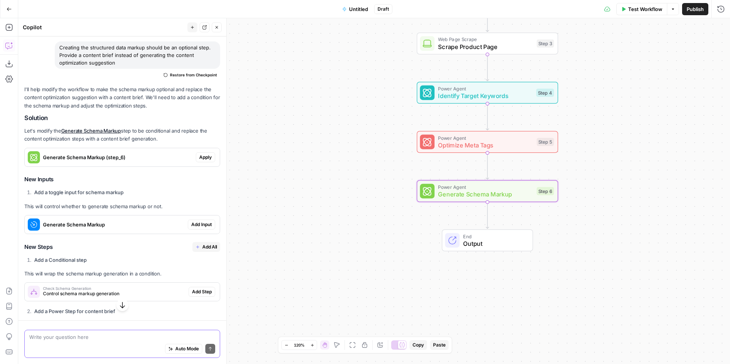
scroll to position [750, 0]
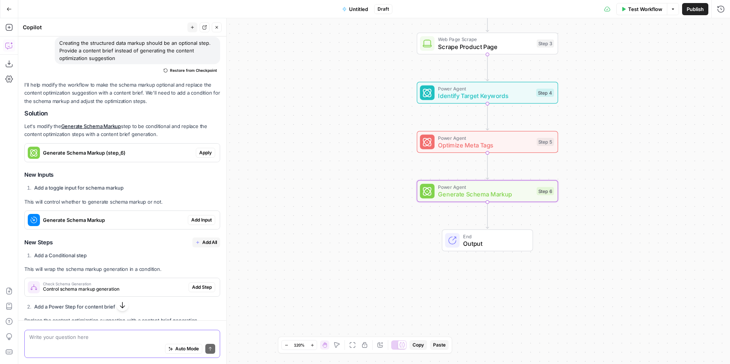
click at [207, 155] on span "Apply" at bounding box center [205, 152] width 13 height 7
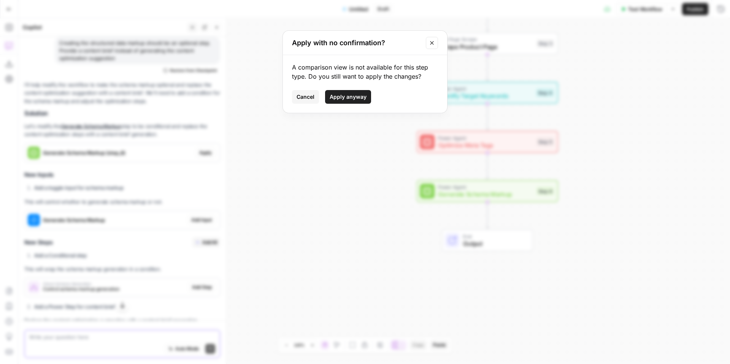
click at [311, 95] on span "Cancel" at bounding box center [305, 97] width 18 height 8
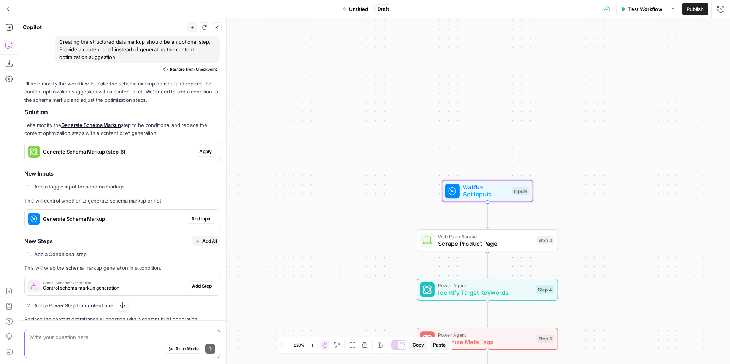
click at [200, 220] on span "Add Input" at bounding box center [201, 219] width 21 height 7
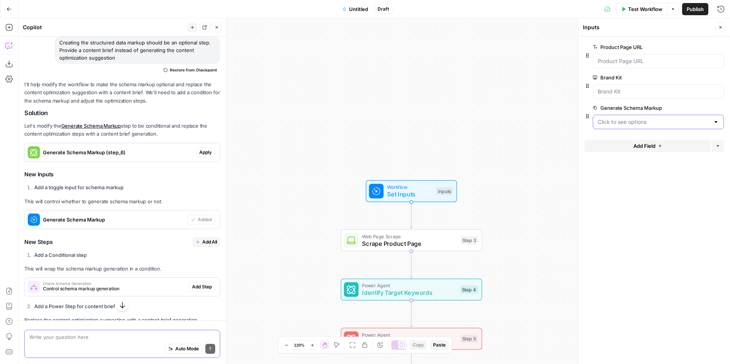
click at [694, 121] on Markup "Generate Schema Markup" at bounding box center [653, 122] width 112 height 8
click at [689, 209] on form "Product Page URL edit field Delete group Brand Kit edit field Delete group Gene…" at bounding box center [654, 200] width 152 height 328
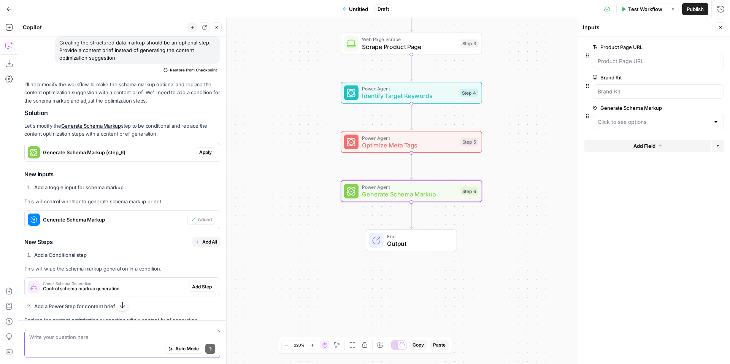
click at [204, 155] on span "Apply" at bounding box center [205, 152] width 13 height 7
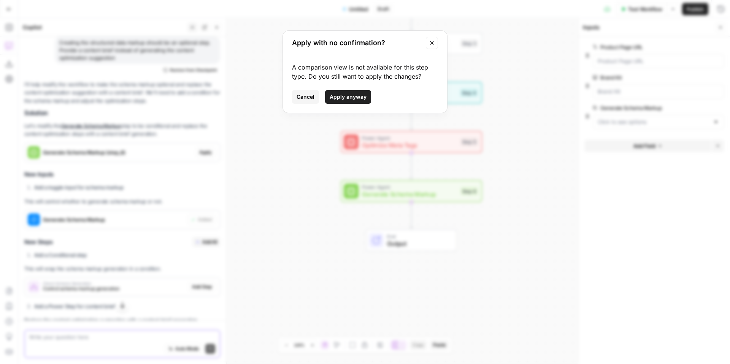
click at [356, 97] on span "Apply anyway" at bounding box center [348, 97] width 37 height 8
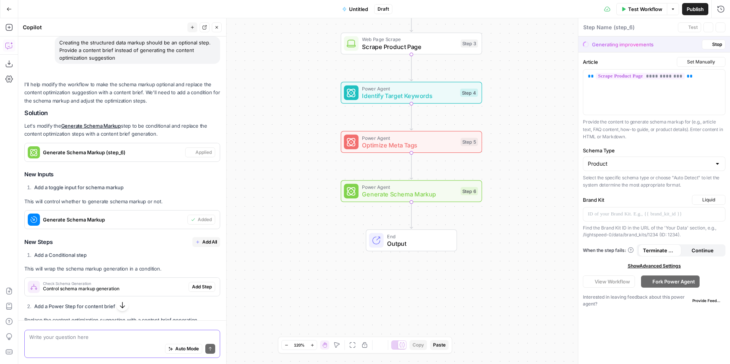
type textarea "Generate Schema Markup"
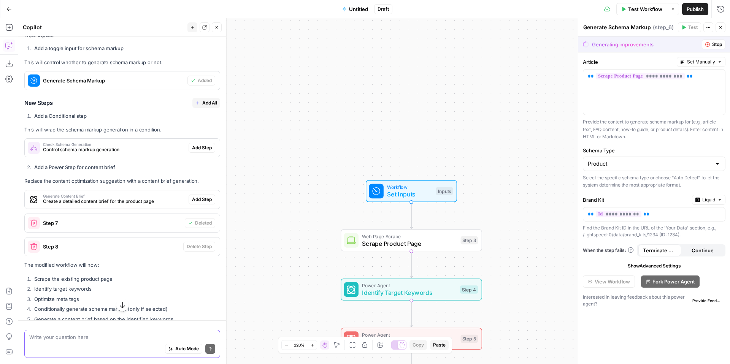
scroll to position [890, 0]
click at [199, 147] on span "Add Step" at bounding box center [202, 147] width 20 height 7
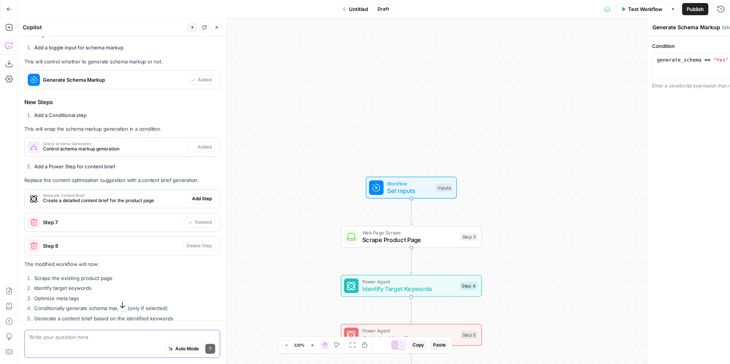
type textarea "Check Schema Generation"
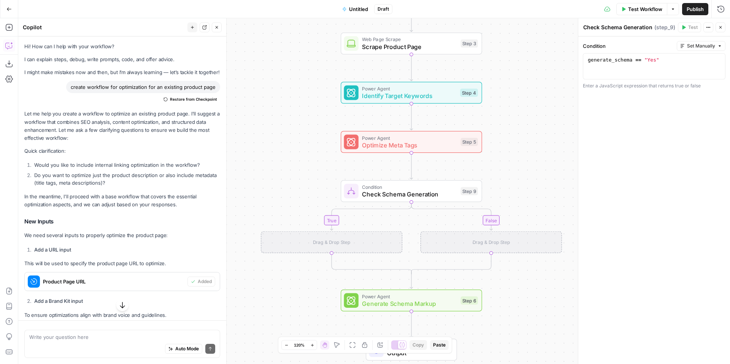
scroll to position [890, 0]
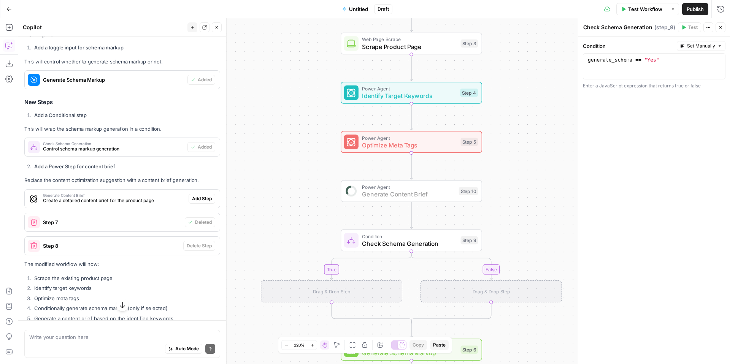
click at [212, 200] on button "Add Step" at bounding box center [202, 199] width 27 height 10
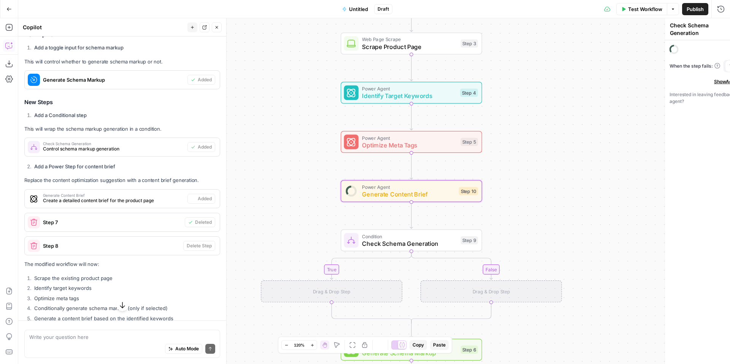
type textarea "Generate Content Brief"
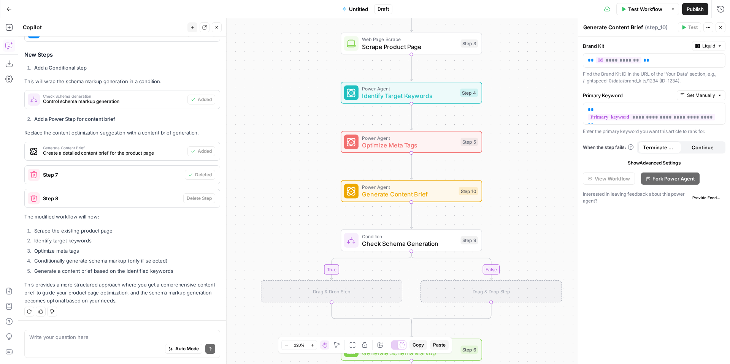
scroll to position [941, 0]
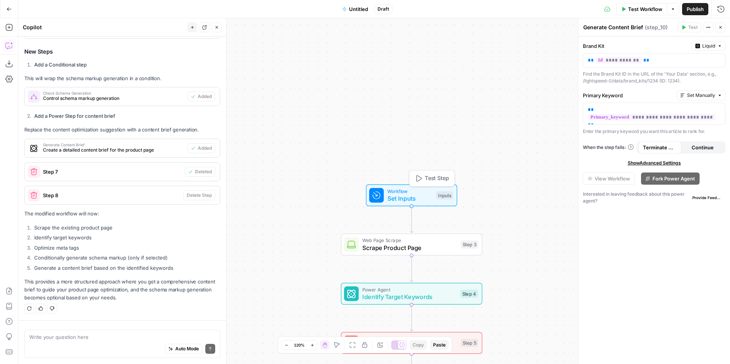
click at [435, 178] on span "Test Step" at bounding box center [437, 178] width 24 height 8
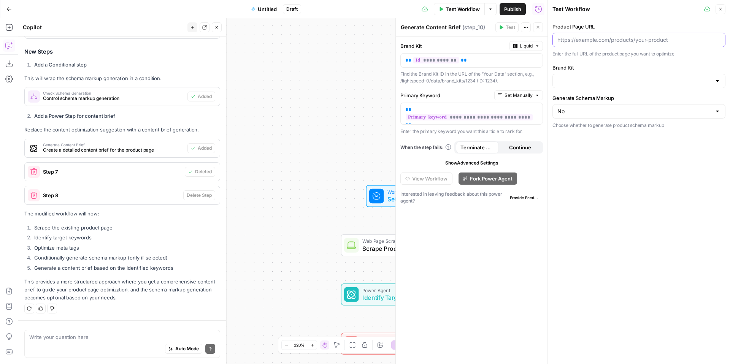
click at [581, 39] on input "Product Page URL" at bounding box center [638, 40] width 163 height 8
paste input "https://www.lightspeedhq.com/golf/tee-sheet/"
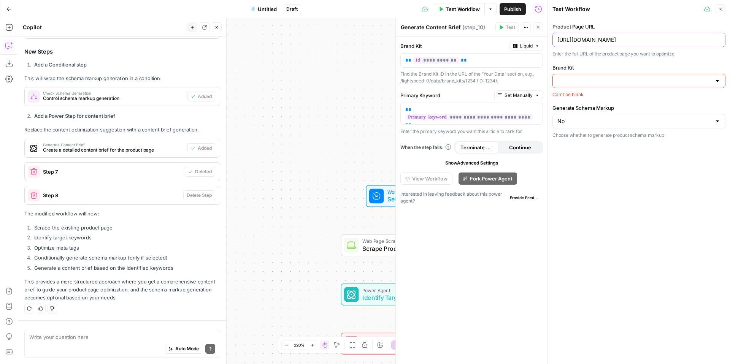
type input "https://www.lightspeedhq.com/golf/tee-sheet/"
click at [593, 83] on input "Brand Kit" at bounding box center [634, 81] width 154 height 8
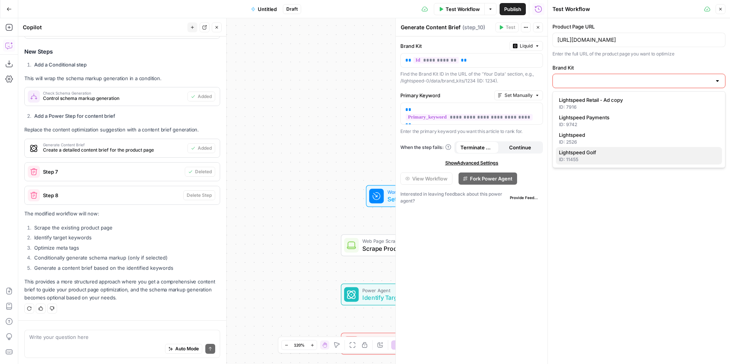
click at [609, 158] on div "ID: 11455" at bounding box center [639, 159] width 160 height 7
type input "Lightspeed Golf"
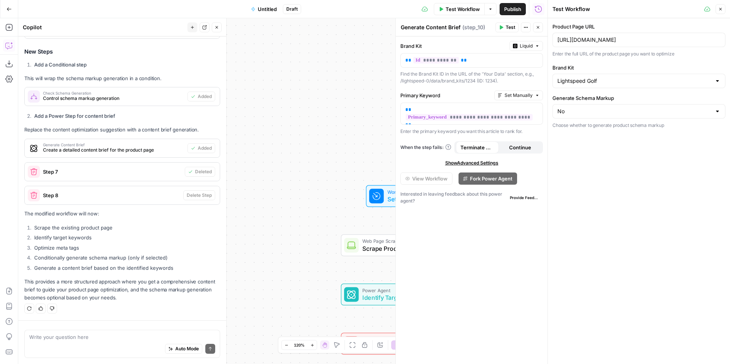
click at [503, 29] on button "Test" at bounding box center [506, 27] width 23 height 10
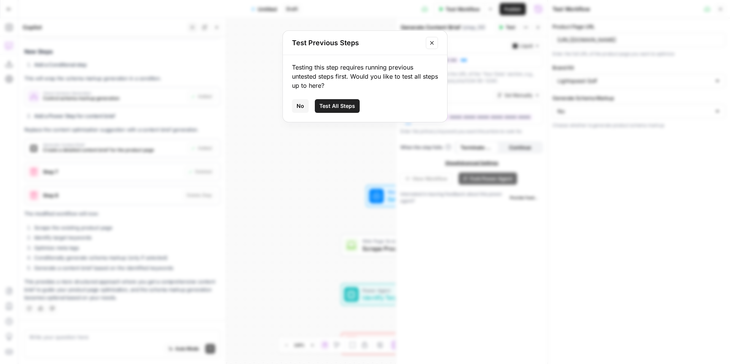
click at [304, 104] on button "No" at bounding box center [300, 106] width 17 height 14
